Goal: Task Accomplishment & Management: Use online tool/utility

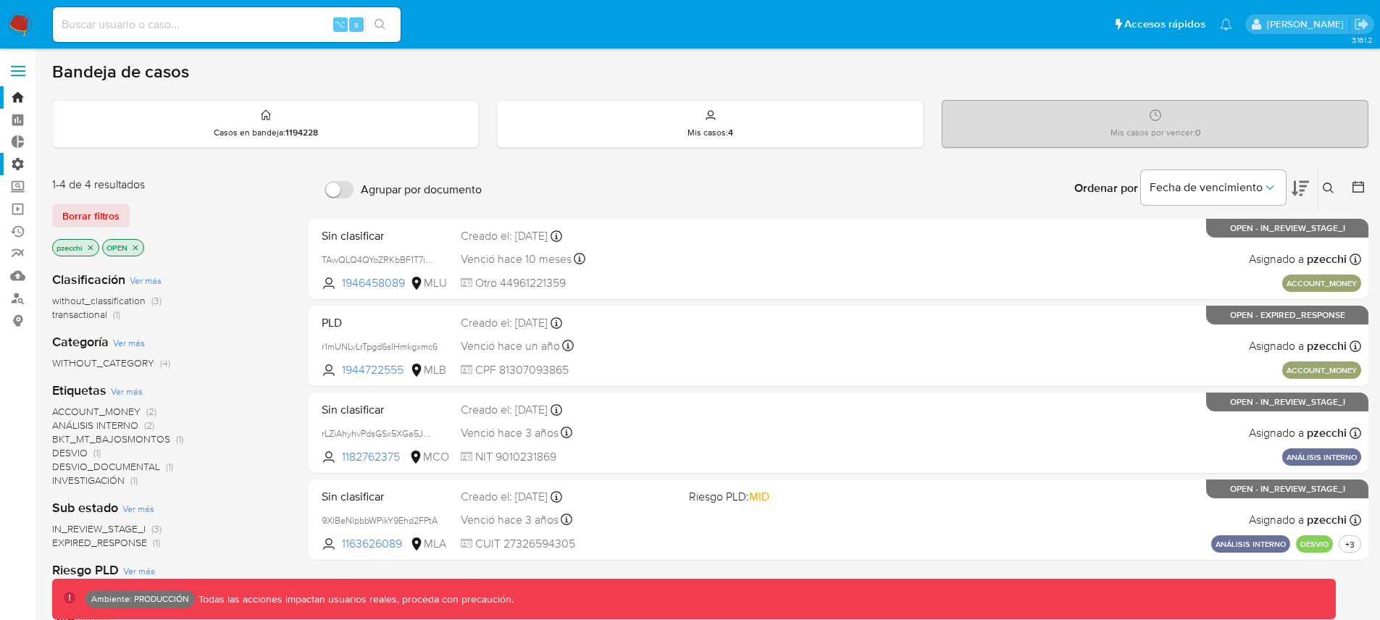
click at [19, 169] on label "Administración" at bounding box center [86, 164] width 172 height 22
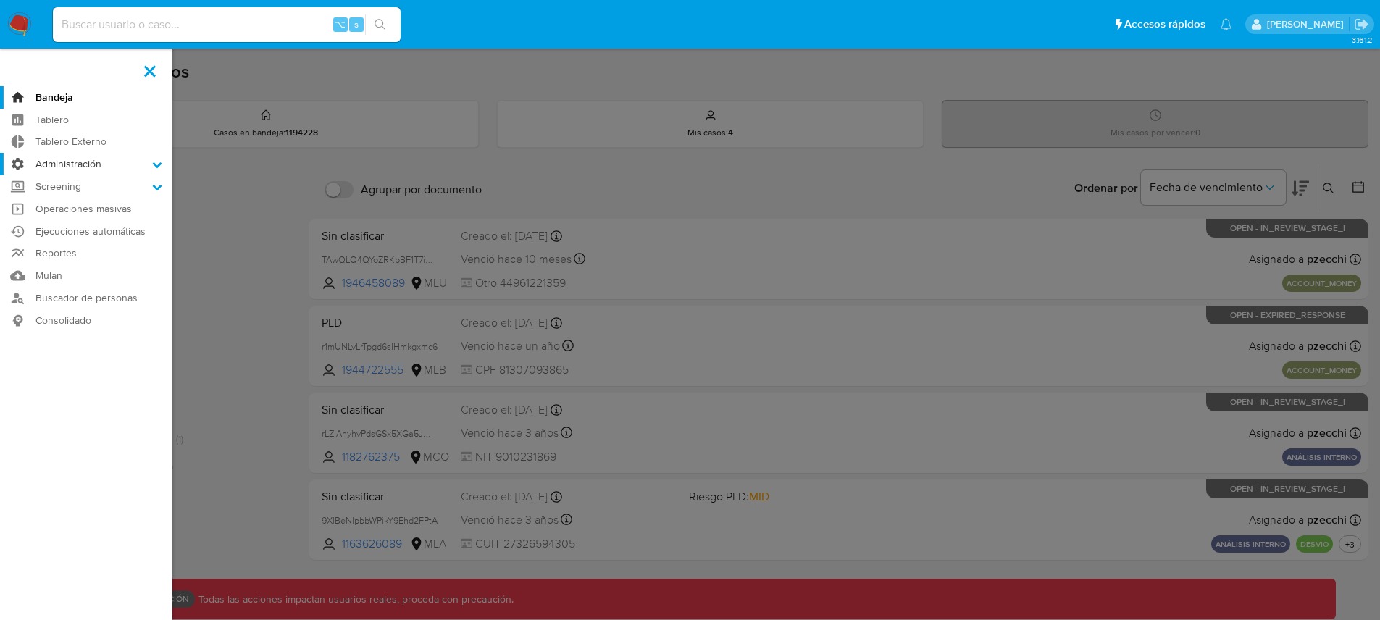
click at [0, 0] on input "Administración" at bounding box center [0, 0] width 0 height 0
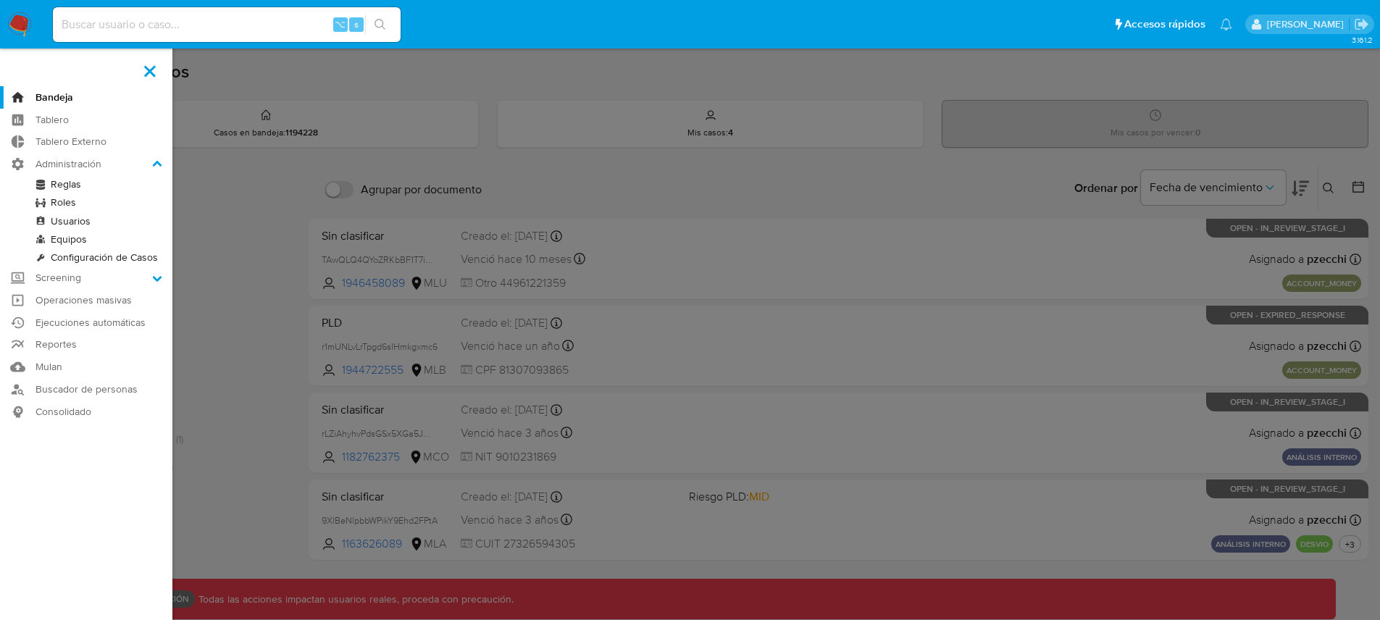
click at [67, 185] on link "Reglas" at bounding box center [86, 184] width 172 height 18
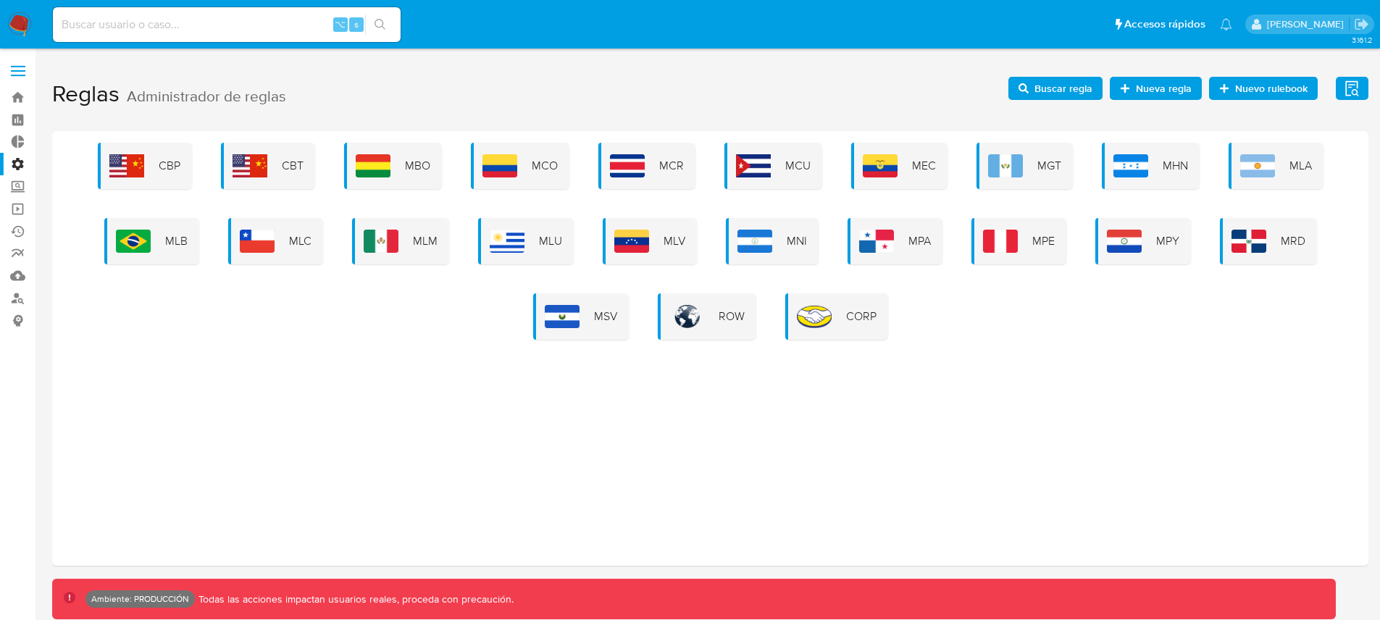
click at [1054, 91] on span "Buscar regla" at bounding box center [1064, 88] width 58 height 23
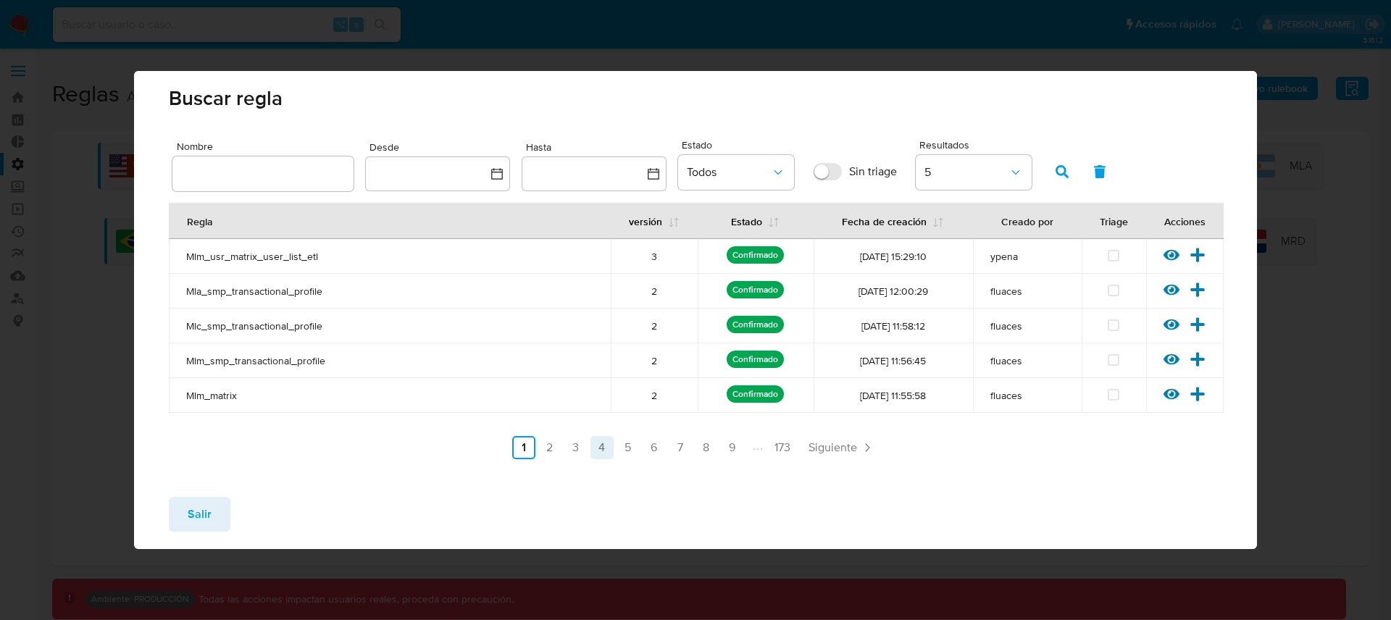
click at [597, 446] on link "4" at bounding box center [602, 447] width 23 height 23
click at [1173, 257] on icon at bounding box center [1172, 255] width 16 height 16
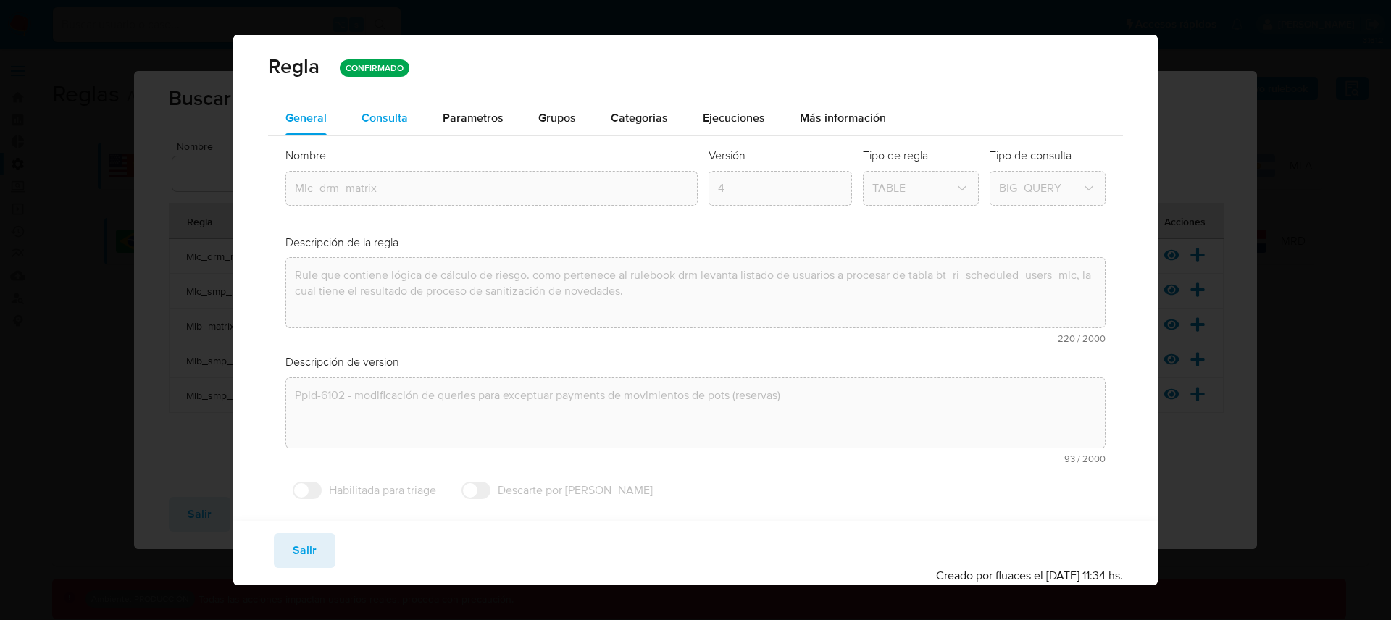
click at [399, 114] on span "Consulta" at bounding box center [385, 117] width 46 height 17
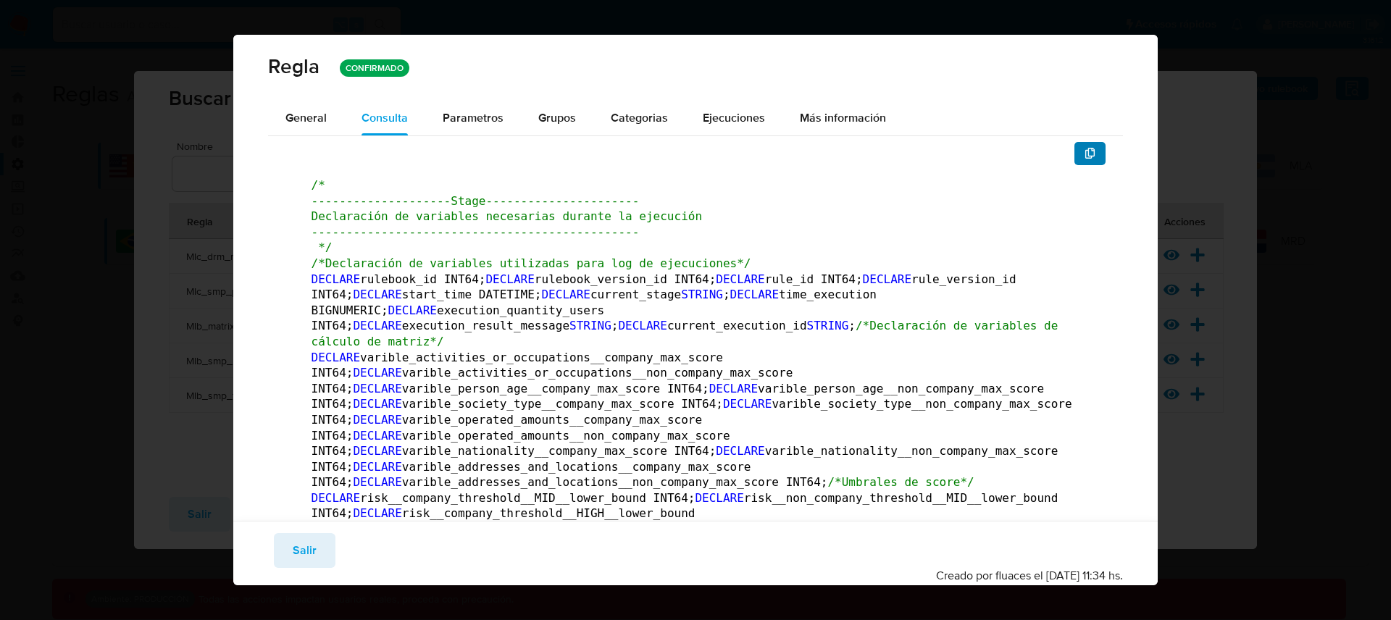
click at [1085, 154] on icon "button" at bounding box center [1091, 154] width 12 height 12
click at [305, 549] on span "Salir" at bounding box center [305, 551] width 24 height 32
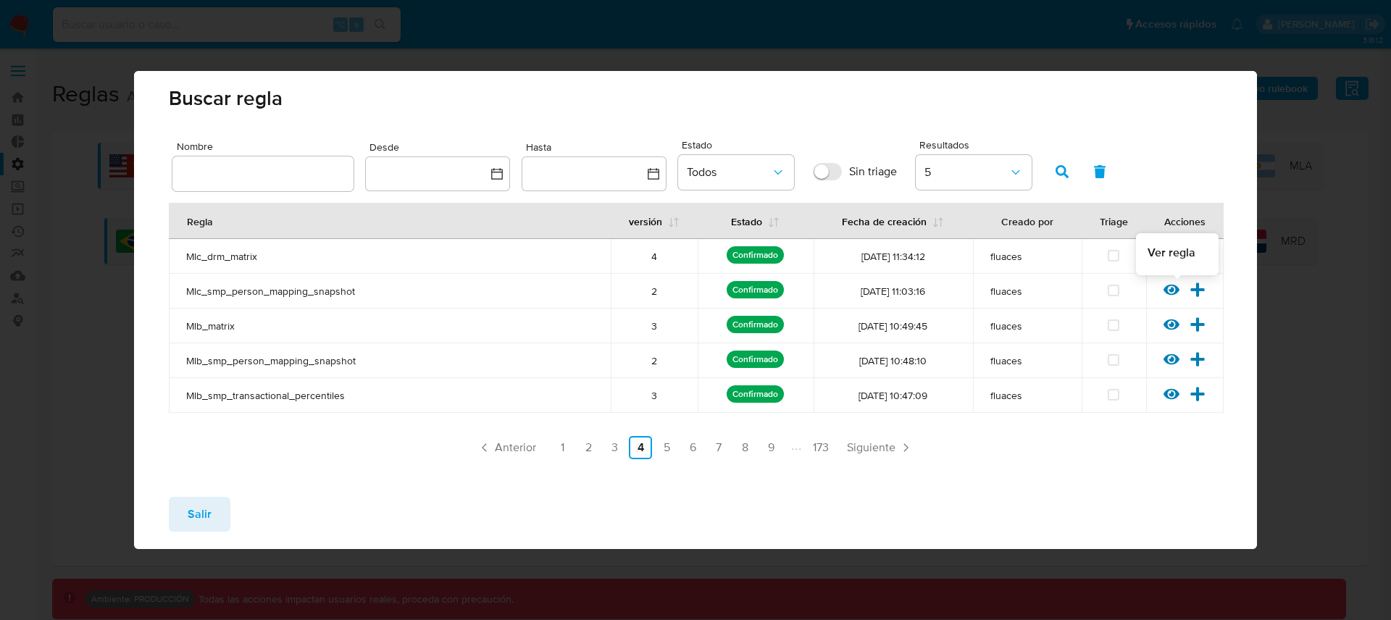
click at [1170, 287] on icon at bounding box center [1172, 290] width 16 height 16
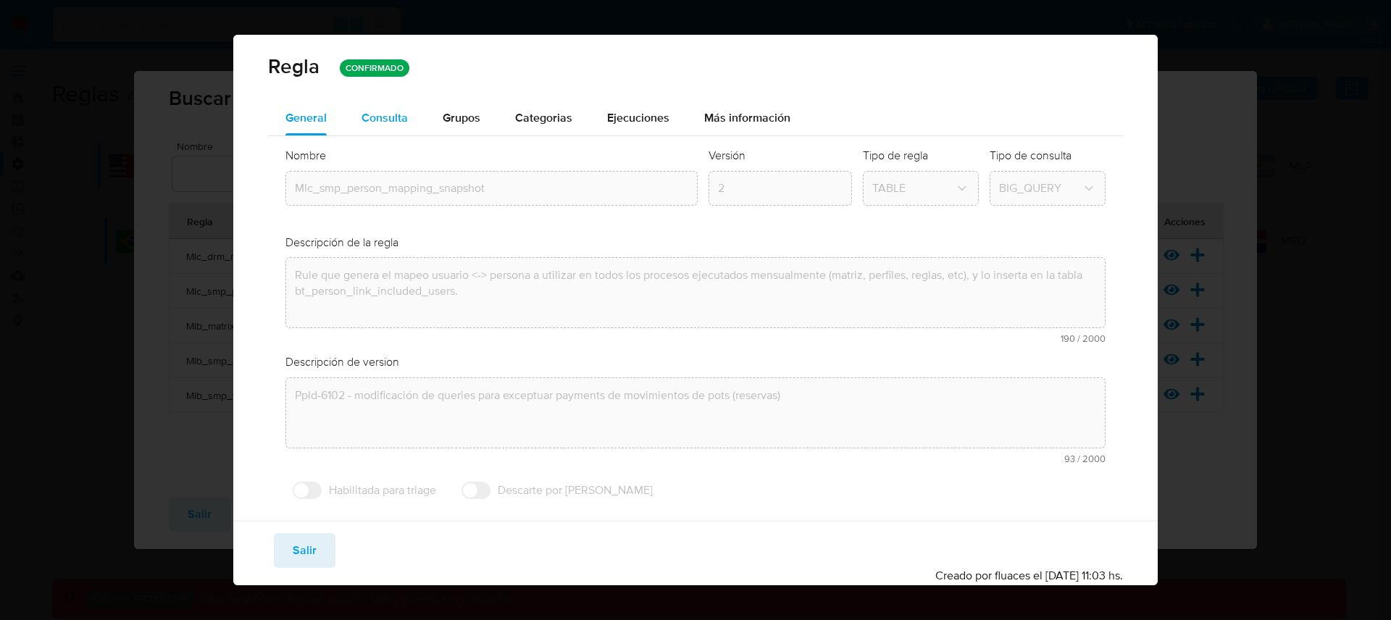
click at [405, 125] on span "Consulta" at bounding box center [385, 117] width 46 height 17
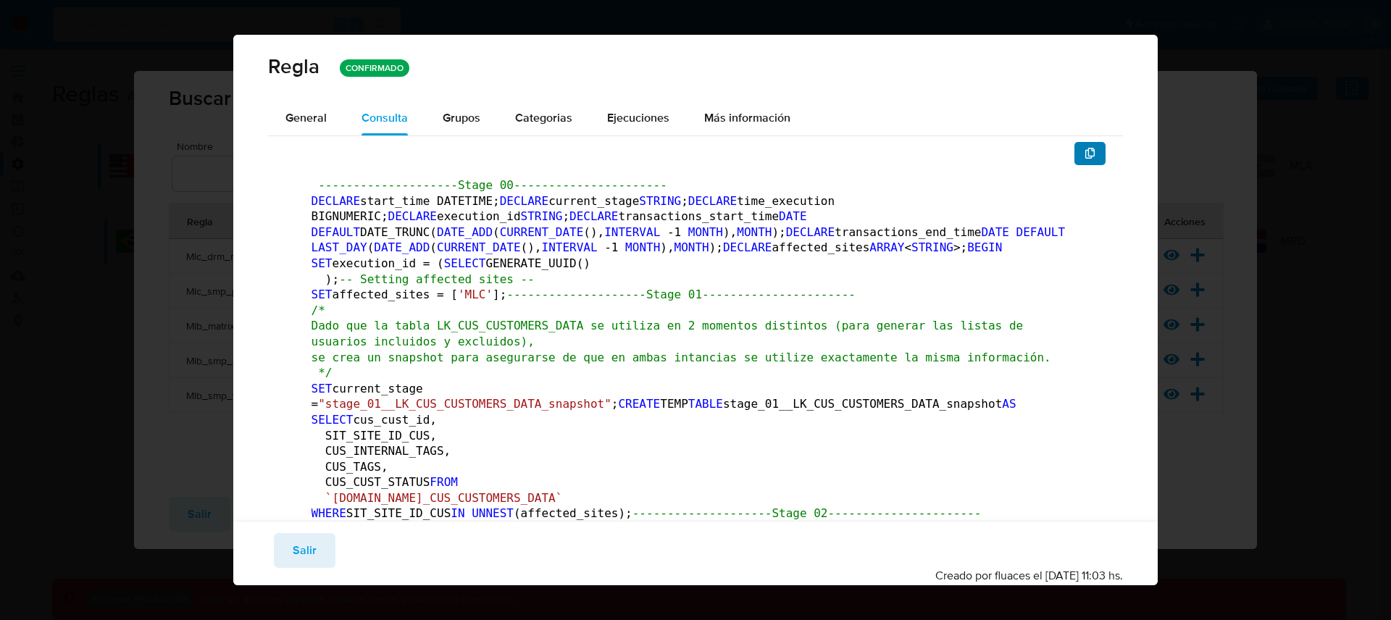
click at [1085, 151] on button "button" at bounding box center [1091, 153] width 32 height 23
click at [320, 548] on button "Salir" at bounding box center [305, 550] width 62 height 35
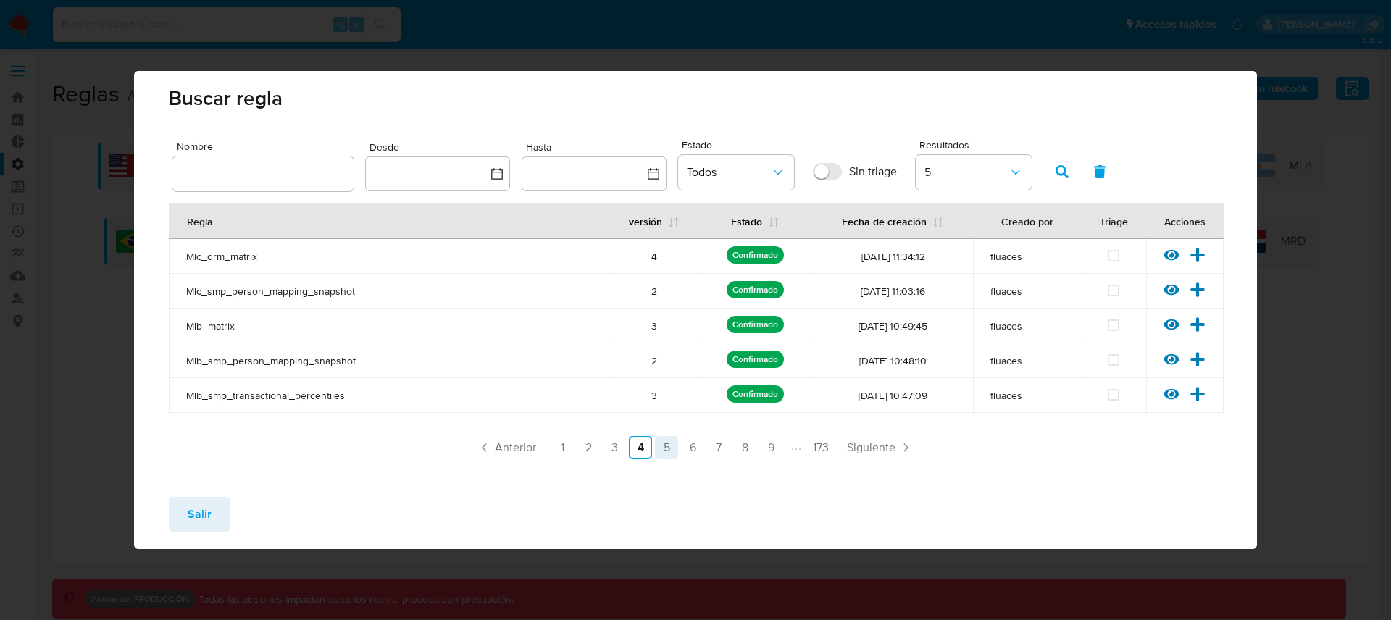
click at [672, 446] on link "5" at bounding box center [666, 447] width 23 height 23
click at [1175, 291] on icon at bounding box center [1172, 290] width 16 height 16
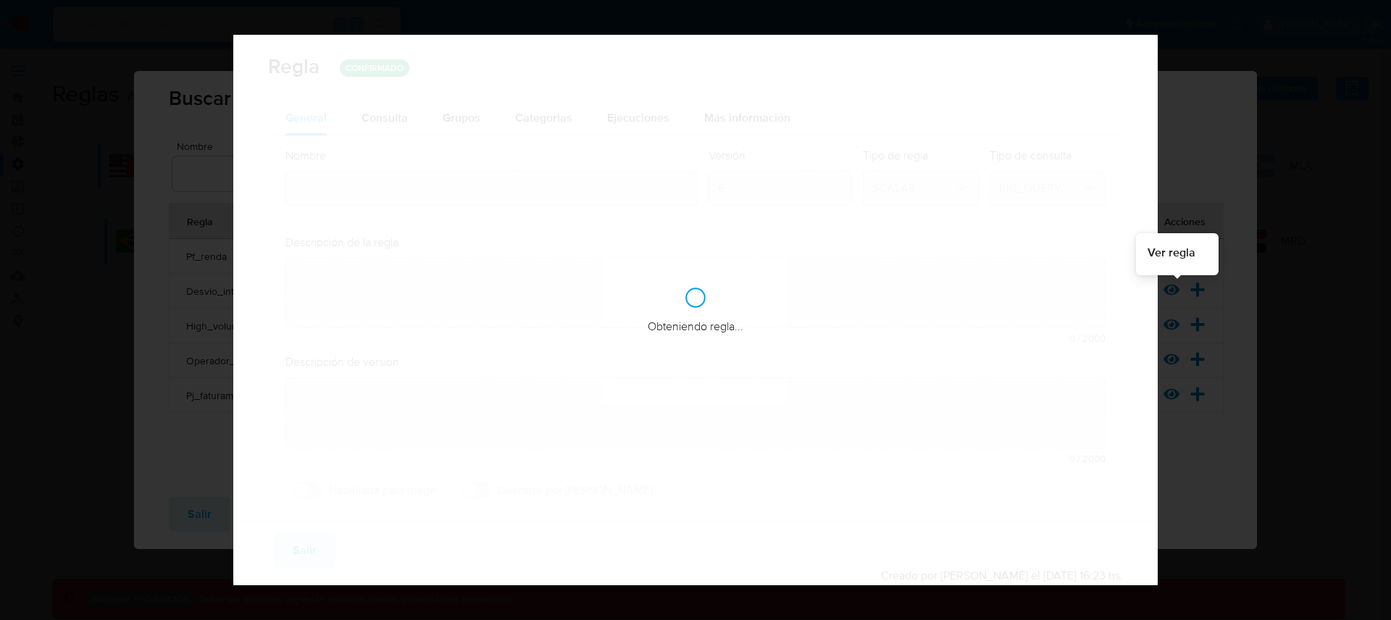
type input "Desvio_integral_mlc"
type textarea "Detecta actividad atípica al identificar usuarios cuyo comportamiento transacci…"
type textarea "Detectar usuarios que tengan comportamiento sospechoso, que superen la restricc…"
checkbox input "true"
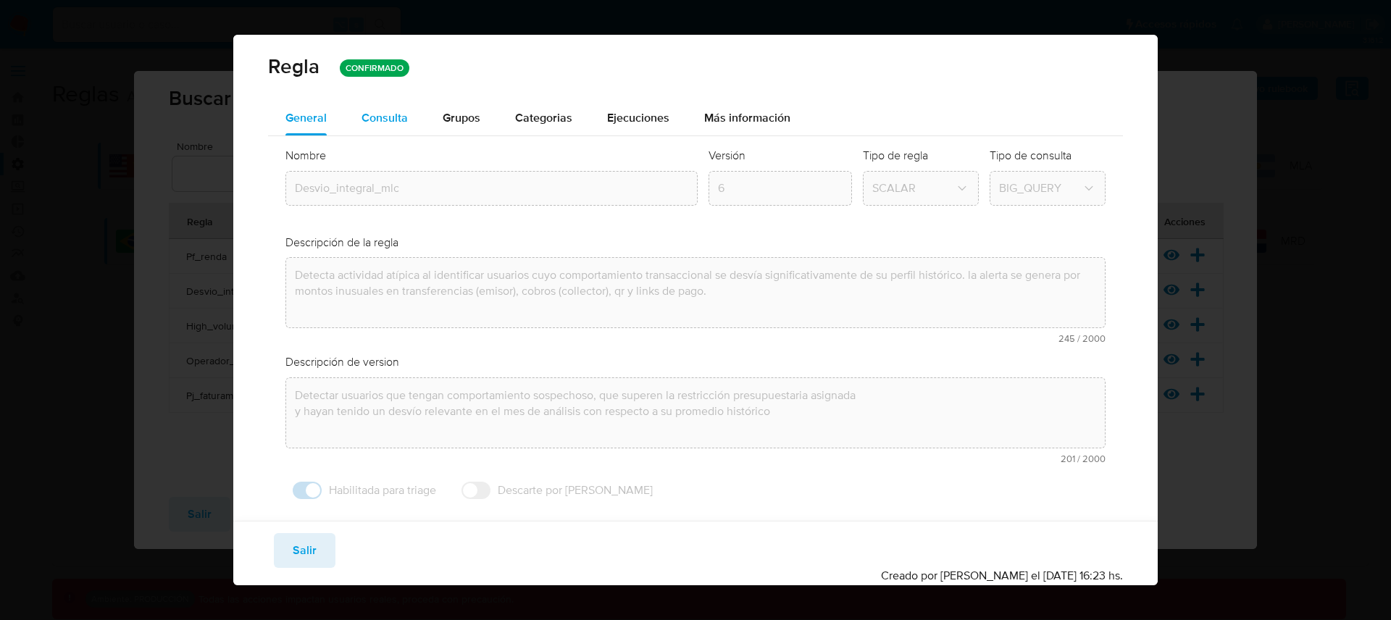
click at [403, 119] on span "Consulta" at bounding box center [385, 117] width 46 height 17
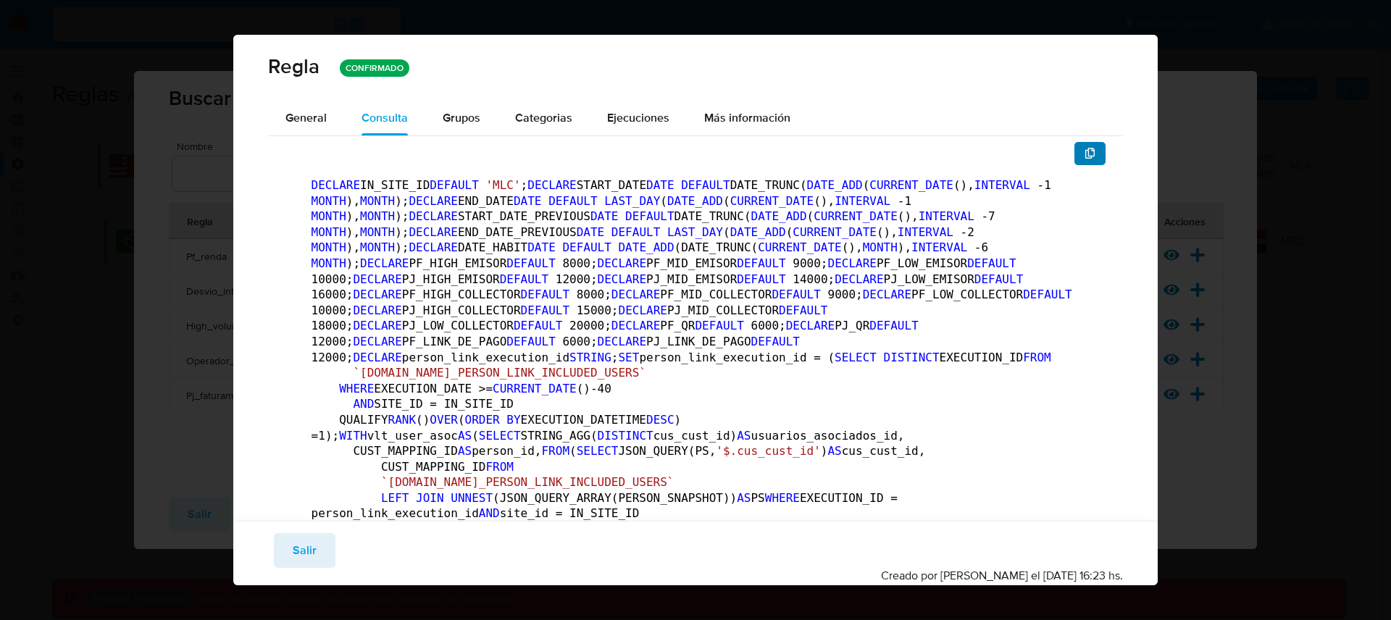
click at [1085, 151] on icon "button" at bounding box center [1091, 154] width 12 height 12
click at [317, 564] on button "Salir" at bounding box center [305, 550] width 62 height 35
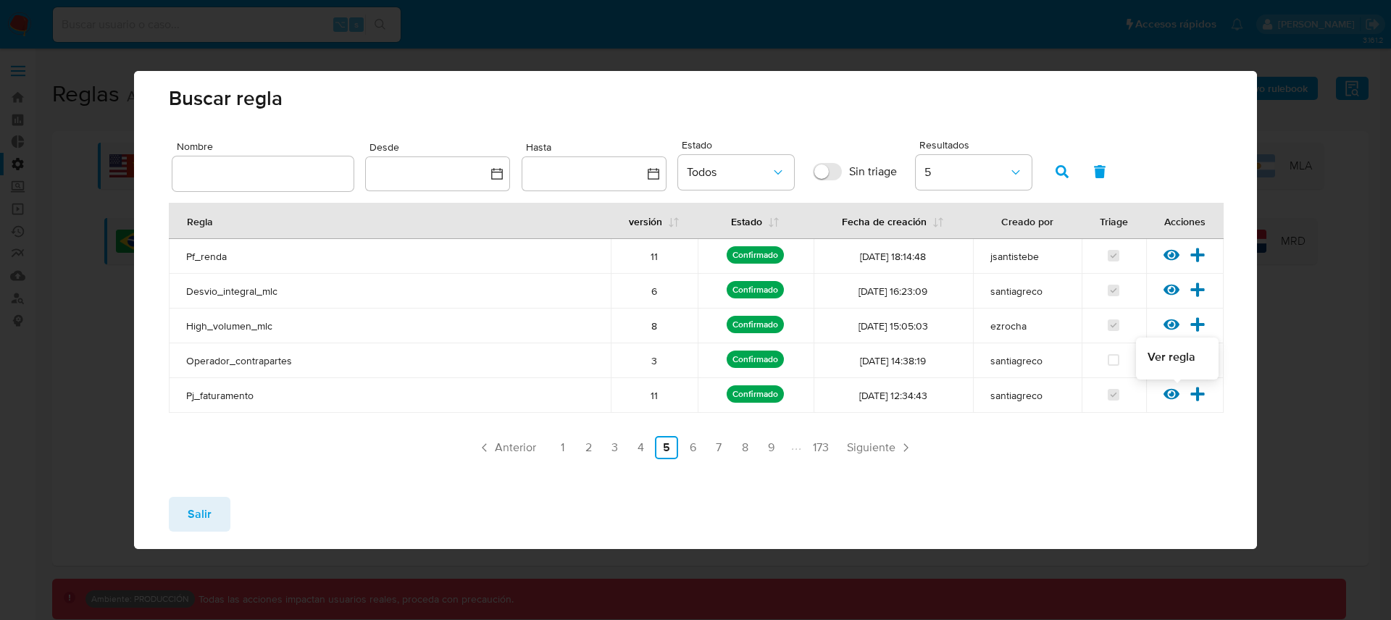
click at [1167, 399] on icon at bounding box center [1172, 394] width 16 height 11
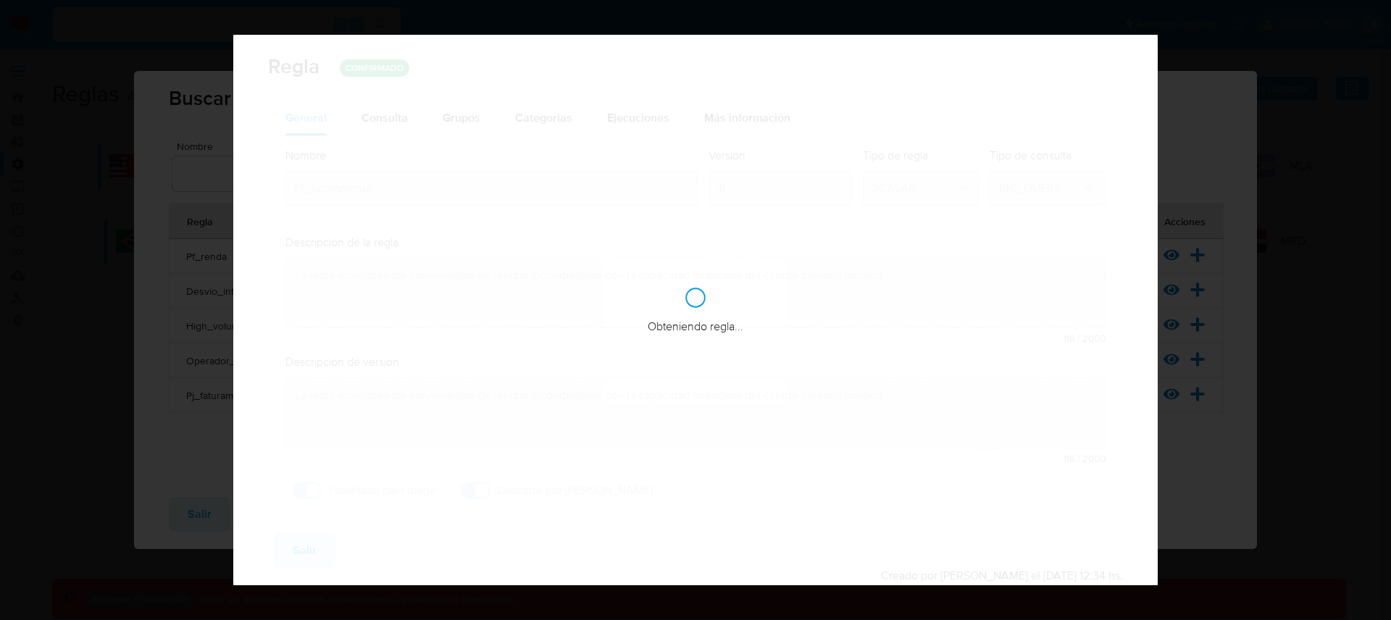
checkbox input "true"
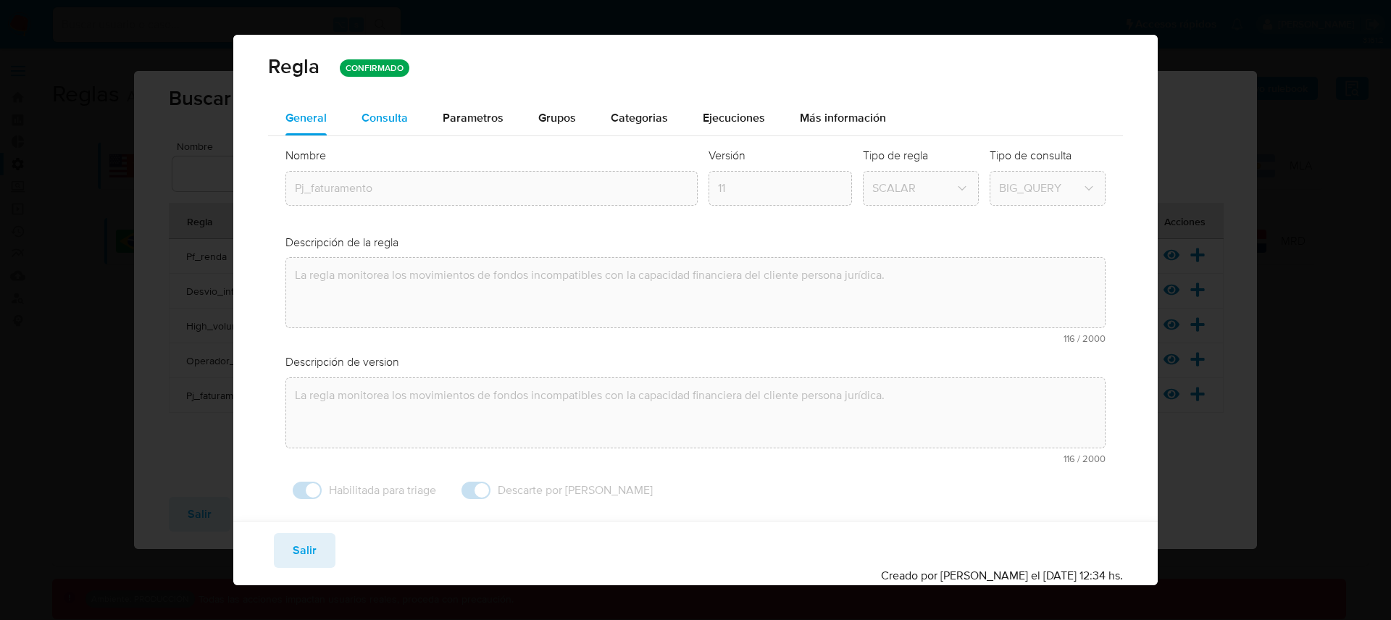
click at [393, 124] on span "Consulta" at bounding box center [385, 117] width 46 height 17
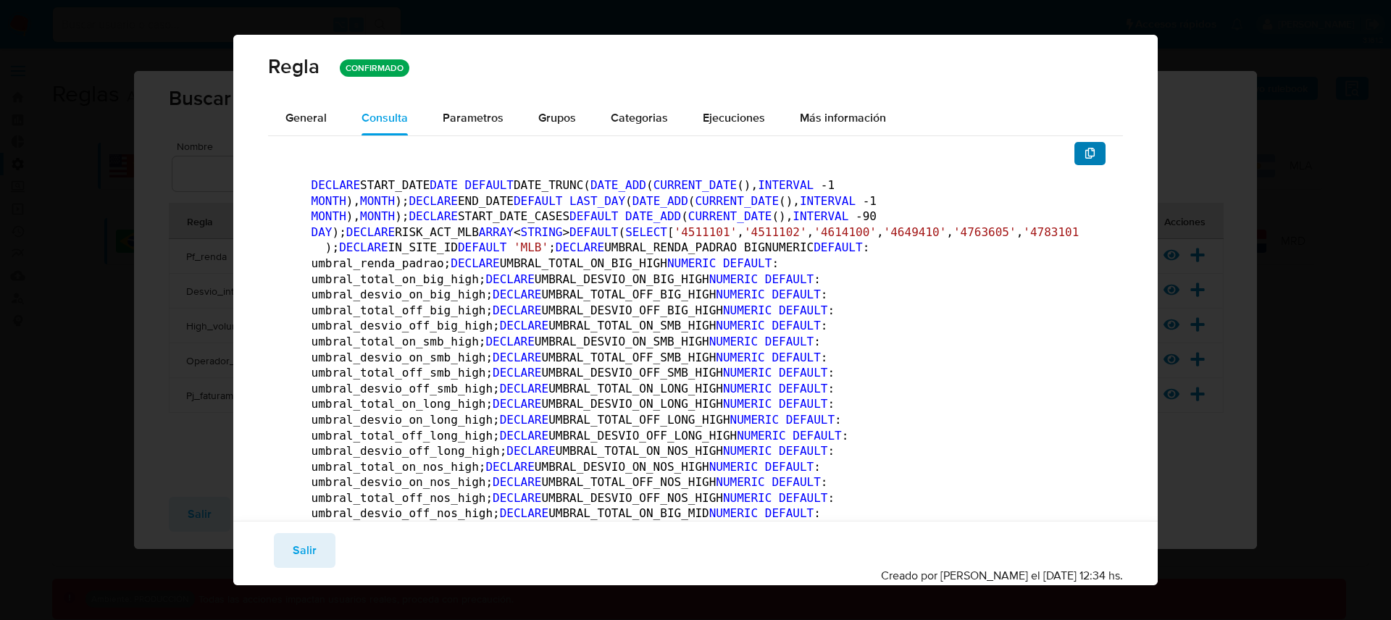
click at [1075, 159] on button "button" at bounding box center [1091, 153] width 32 height 23
click at [306, 550] on span "Salir" at bounding box center [305, 551] width 24 height 32
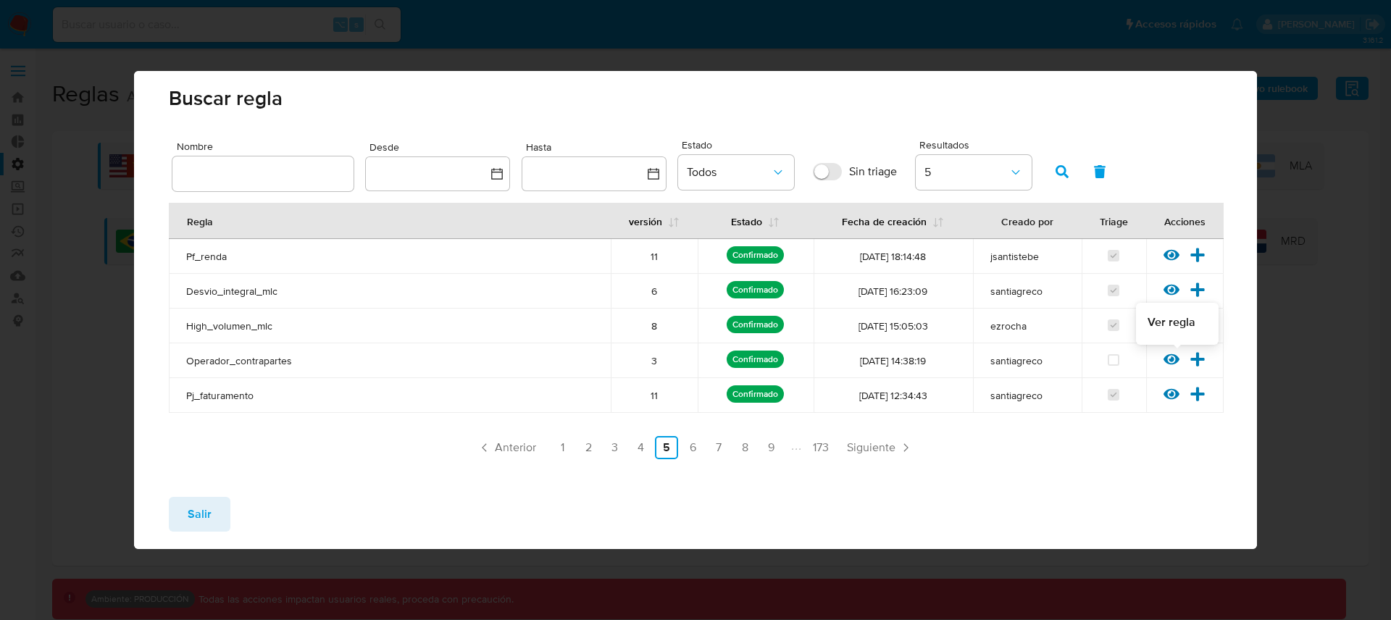
click at [1169, 359] on icon at bounding box center [1172, 359] width 16 height 11
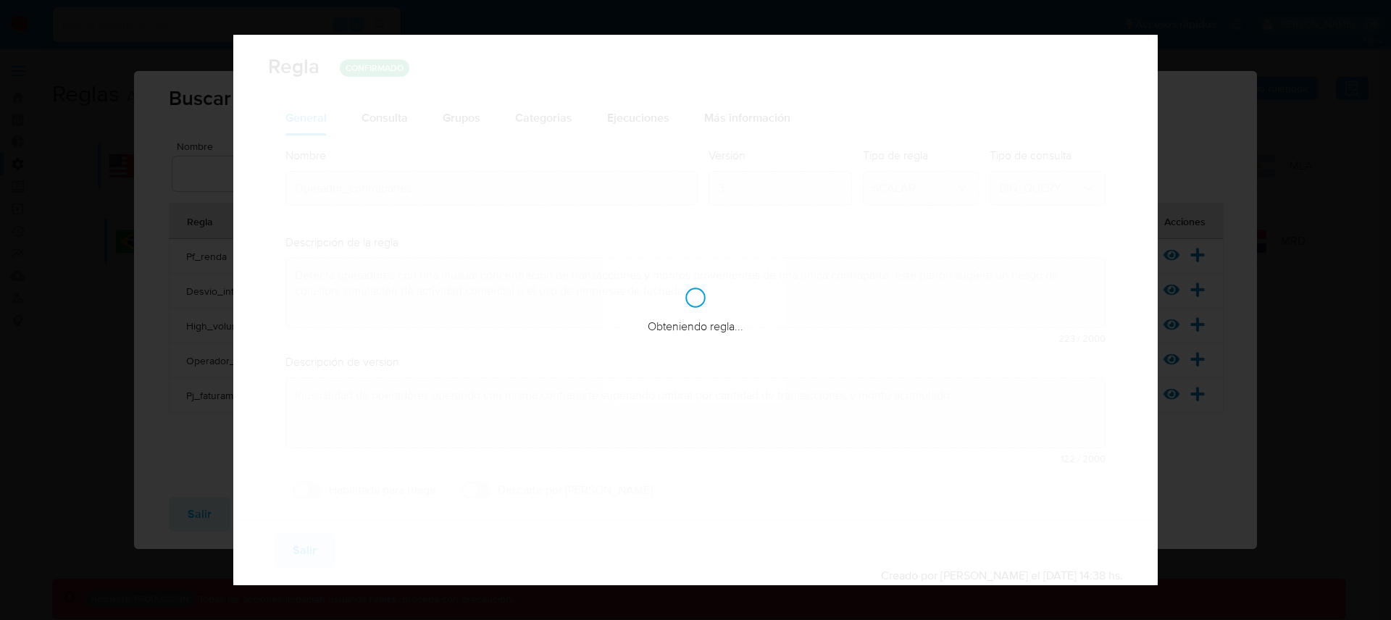
checkbox input "false"
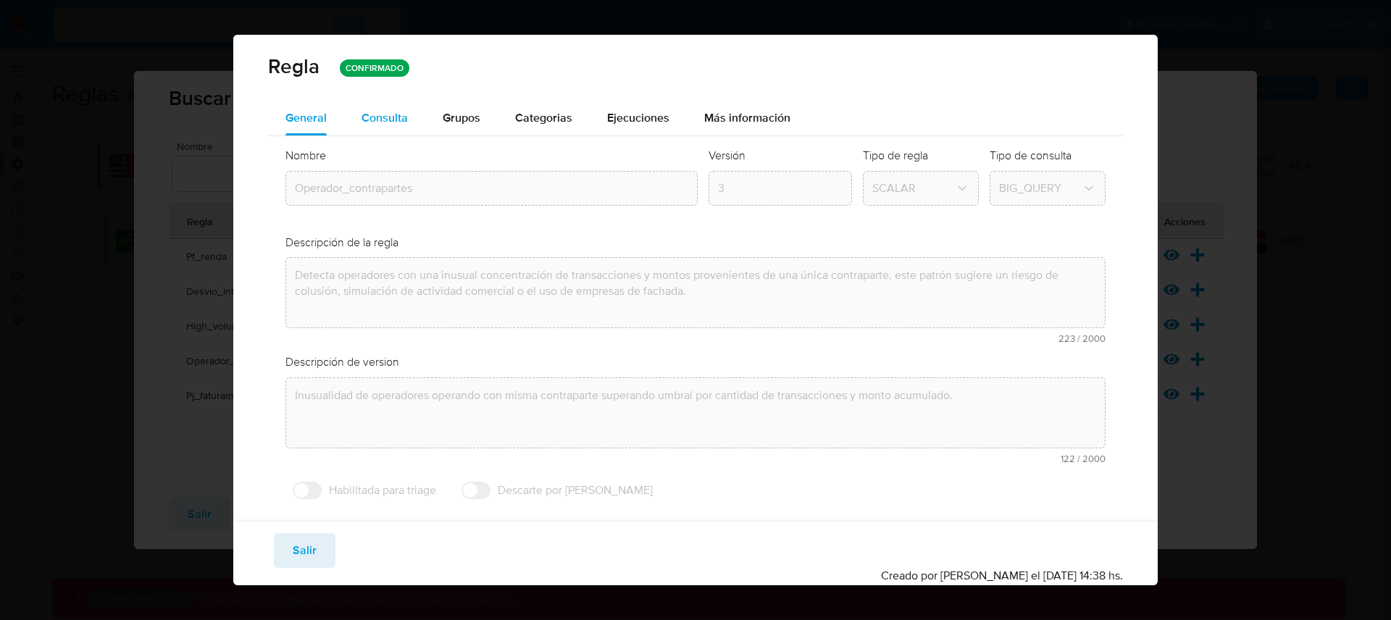
click at [390, 121] on span "Consulta" at bounding box center [385, 117] width 46 height 17
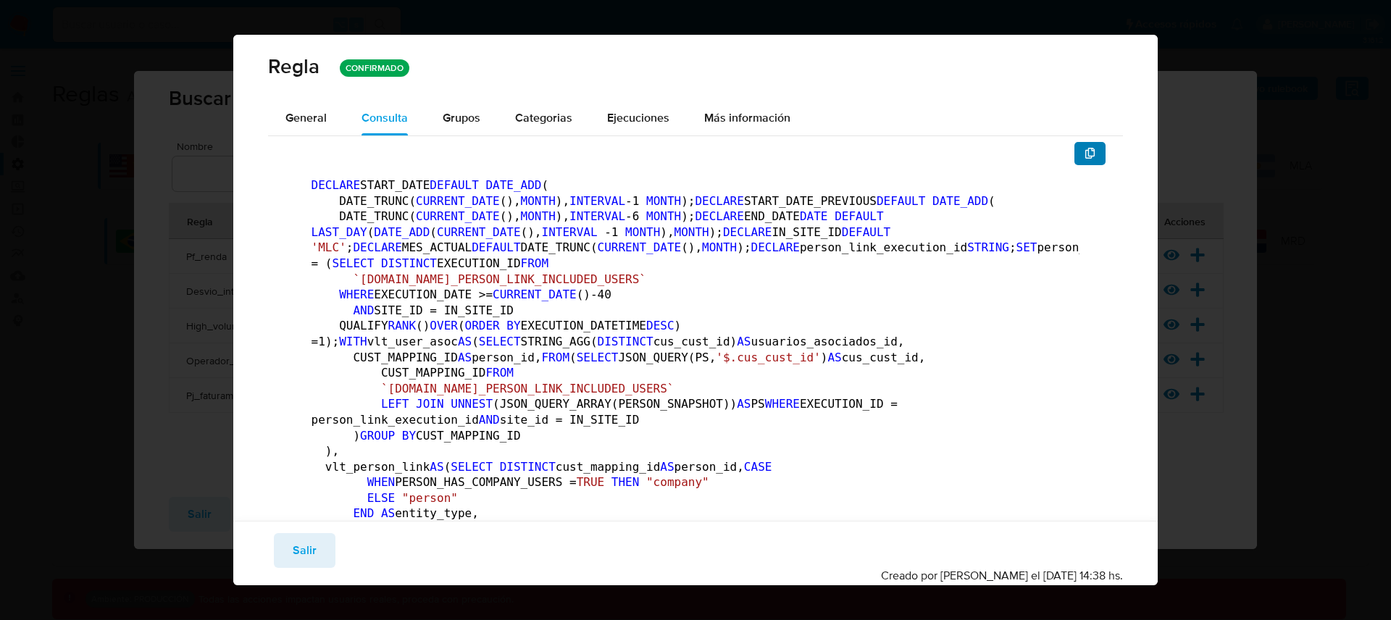
click at [1085, 162] on span "button" at bounding box center [1091, 153] width 12 height 20
